Goal: Check status: Check status

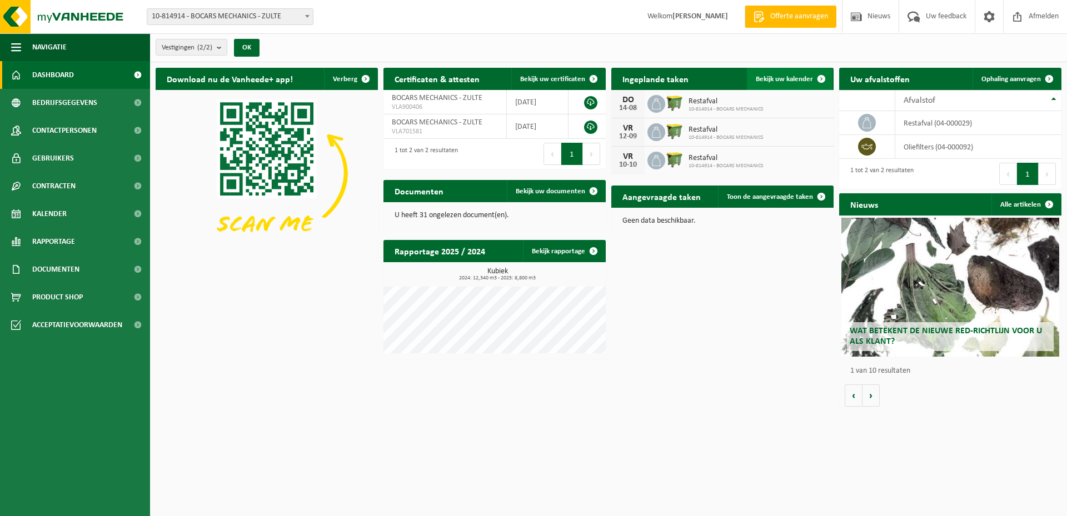
click at [793, 78] on span "Bekijk uw kalender" at bounding box center [784, 79] width 57 height 7
